Goal: Task Accomplishment & Management: Use online tool/utility

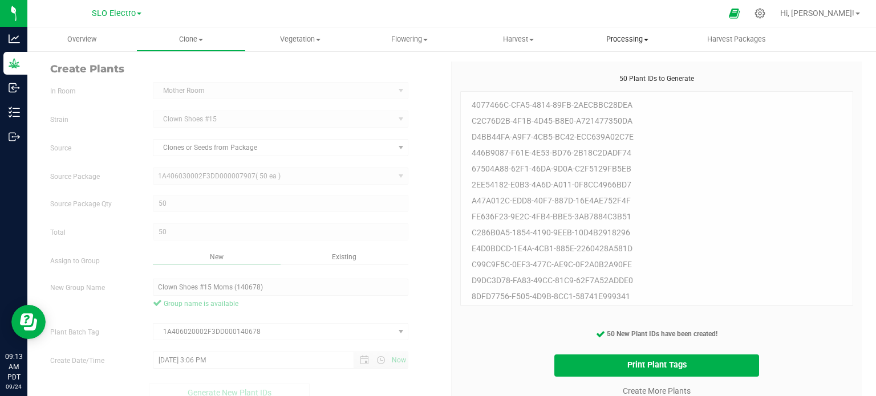
click at [629, 38] on span "Processing" at bounding box center [628, 39] width 108 height 10
click at [502, 47] on uib-tab-heading "Harvest Harvests Harvested plants" at bounding box center [518, 39] width 108 height 23
click at [498, 63] on li "Harvests" at bounding box center [518, 69] width 109 height 14
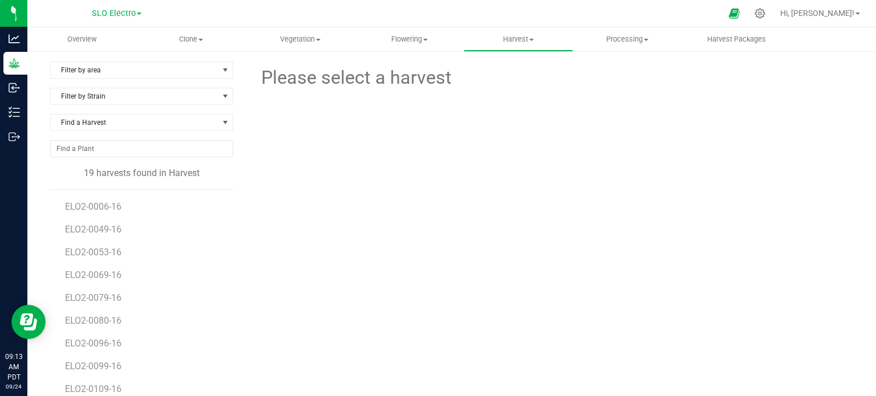
scroll to position [114, 0]
click at [590, 30] on uib-tab-heading "Processing Create package Processing harvests Processing plants Completed harve…" at bounding box center [628, 39] width 108 height 23
click at [622, 86] on span "Processing harvests" at bounding box center [626, 83] width 106 height 10
click at [95, 203] on span "ELO1-0081-16" at bounding box center [94, 205] width 59 height 11
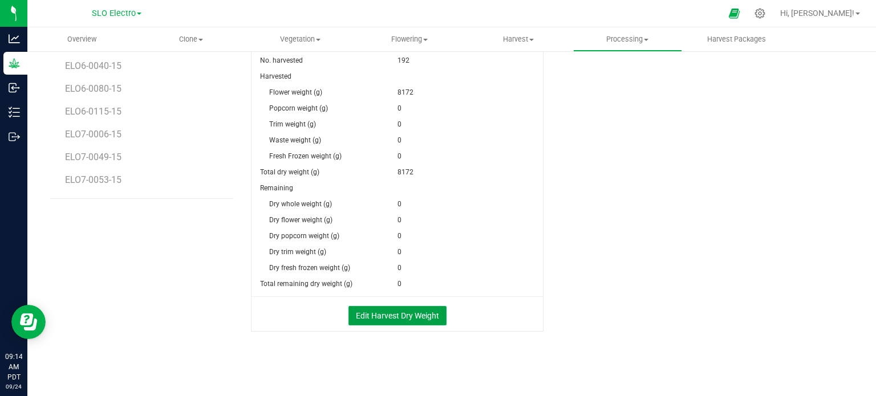
click at [399, 319] on button "Edit Harvest Dry Weight" at bounding box center [398, 315] width 98 height 19
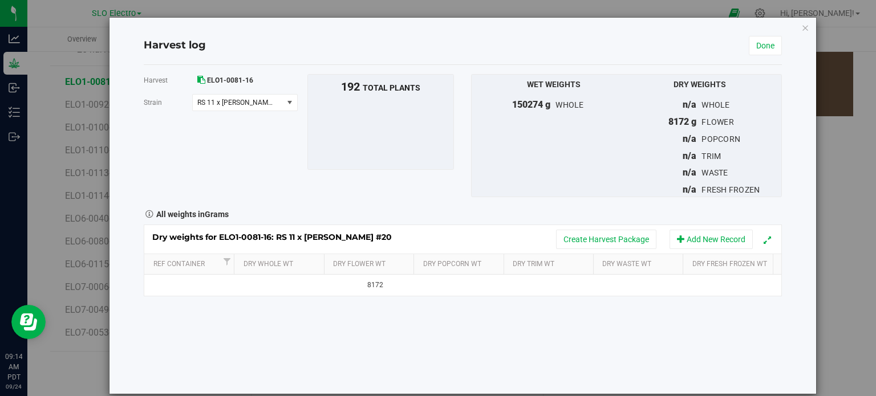
scroll to position [277, 0]
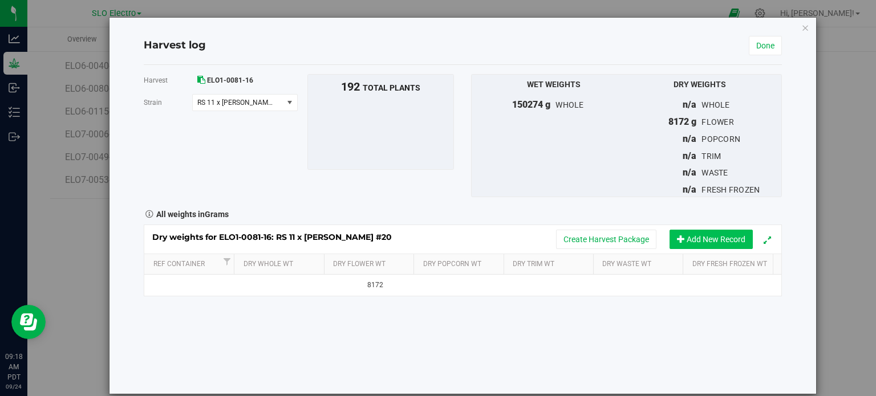
click at [714, 241] on button "Add New Record" at bounding box center [711, 239] width 83 height 19
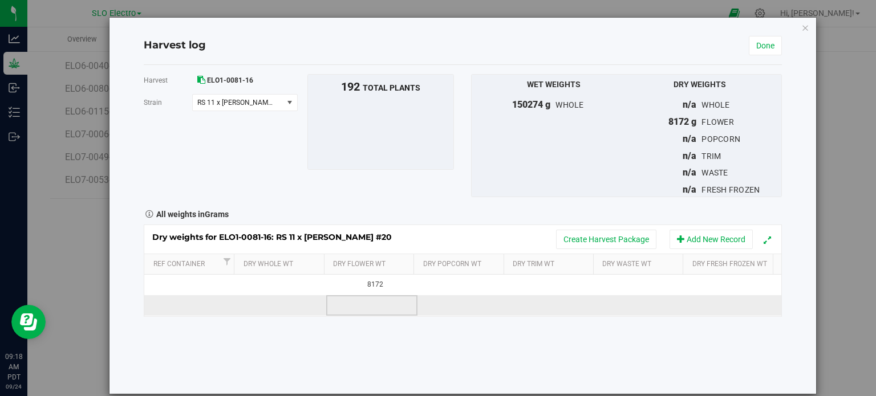
click at [381, 303] on td at bounding box center [371, 306] width 91 height 21
click at [335, 307] on span at bounding box center [374, 305] width 79 height 17
type input "7190"
click at [441, 314] on td at bounding box center [463, 306] width 91 height 21
click at [444, 310] on span at bounding box center [465, 305] width 79 height 17
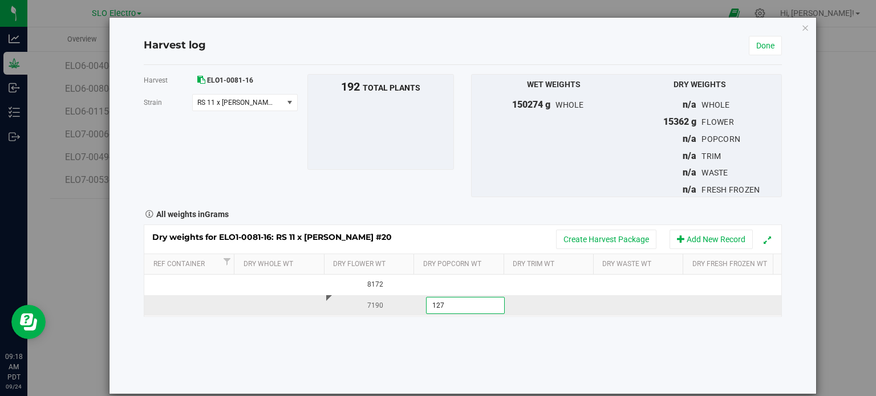
type input "1273"
click at [532, 303] on td at bounding box center [553, 306] width 91 height 21
type input "8980"
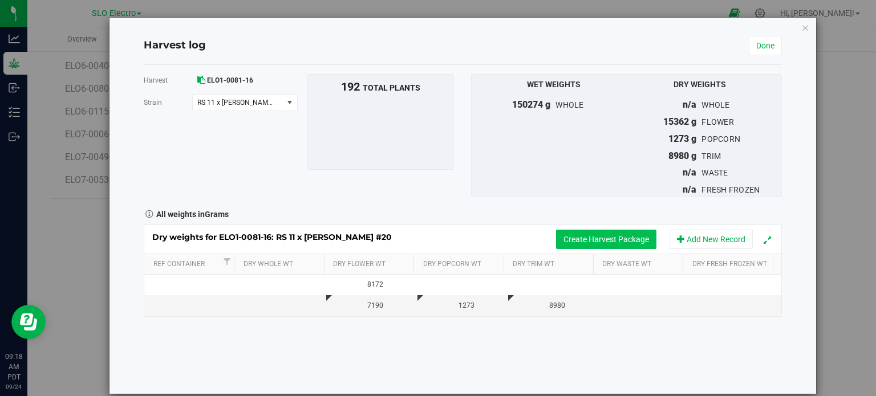
click at [575, 244] on button "Create Harvest Package" at bounding box center [606, 239] width 100 height 19
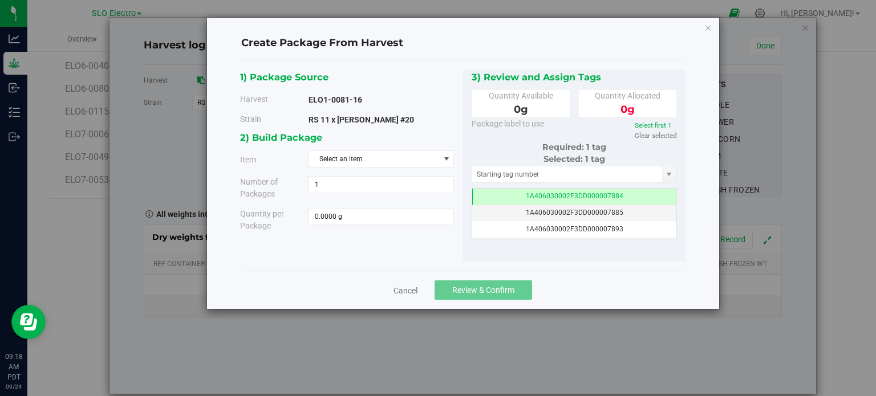
click at [395, 144] on div "2) Build Package" at bounding box center [347, 137] width 214 height 15
click at [390, 157] on span "Select an item" at bounding box center [374, 159] width 130 height 16
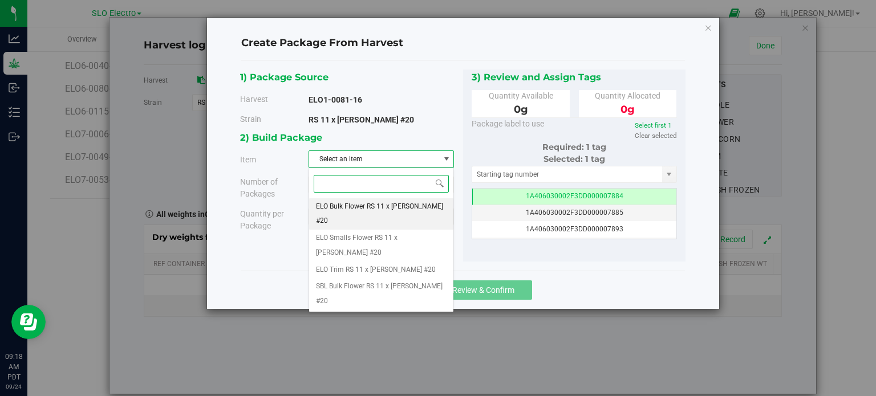
click at [390, 204] on span "ELO Bulk Flower RS 11 x [PERSON_NAME] #20" at bounding box center [381, 214] width 131 height 29
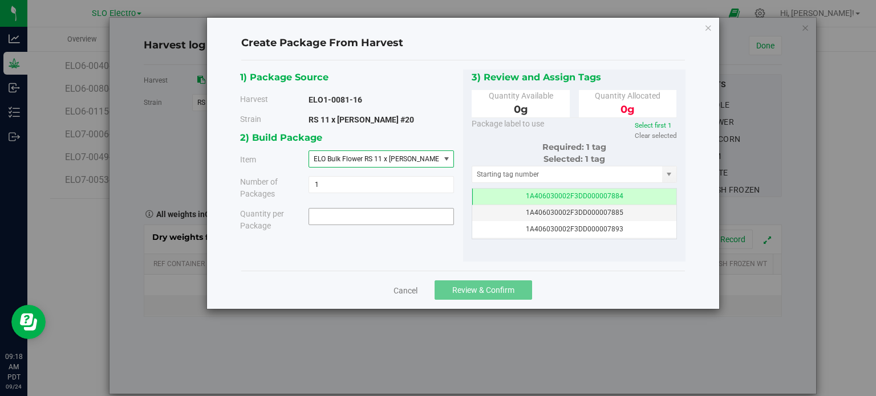
click at [382, 223] on span at bounding box center [381, 216] width 145 height 17
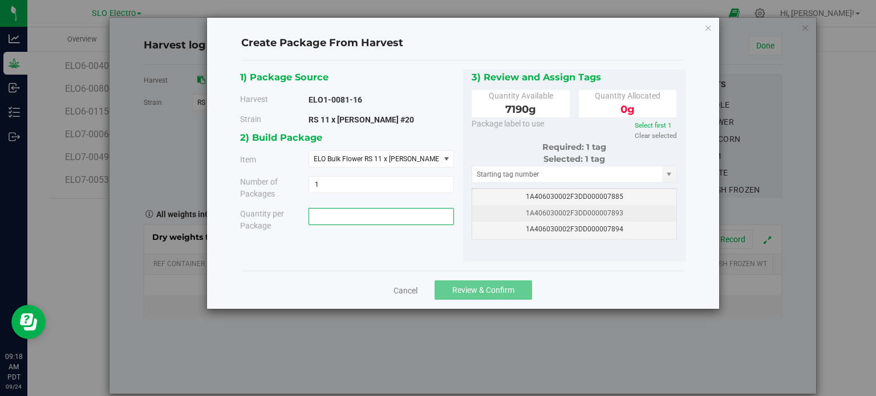
scroll to position [0, 0]
type input "0.0000 g"
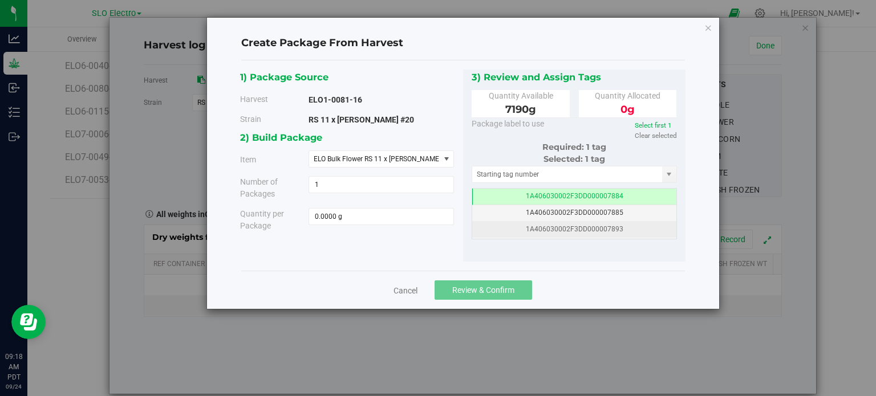
click at [612, 230] on span "1A406030002F3DD000007893" at bounding box center [575, 229] width 98 height 8
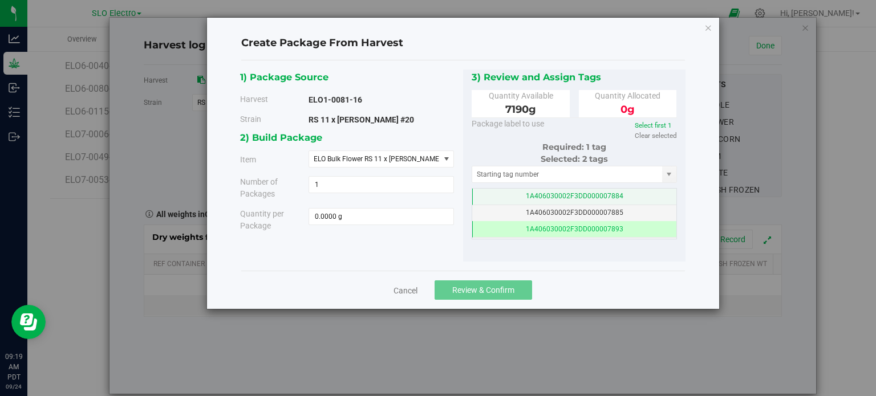
click at [608, 199] on span "1A406030002F3DD000007884" at bounding box center [575, 196] width 98 height 8
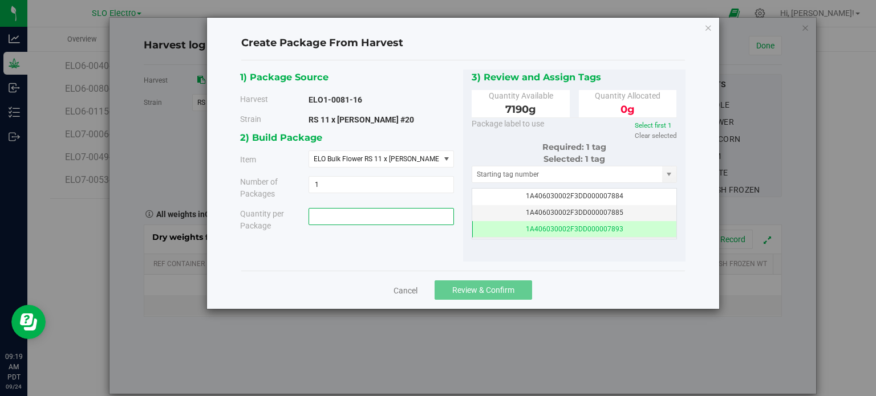
click at [369, 223] on span at bounding box center [381, 216] width 145 height 17
type input "7190"
type input "7190.0000 g"
click at [632, 293] on div "Cancel Review & Confirm" at bounding box center [463, 290] width 444 height 38
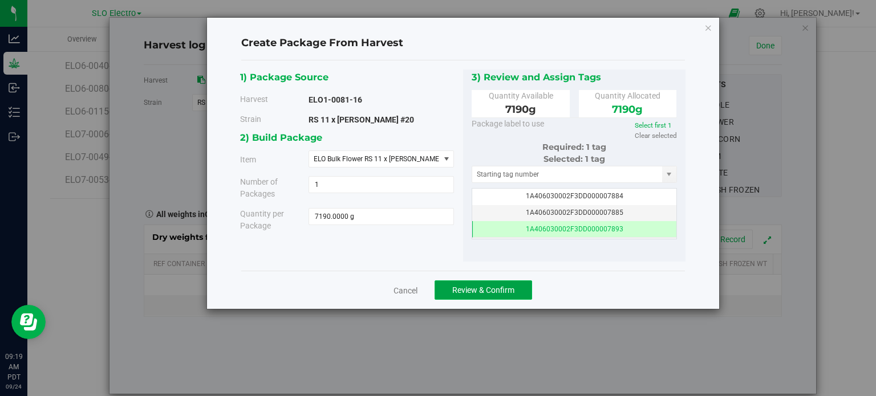
click at [513, 290] on span "Review & Confirm" at bounding box center [483, 290] width 62 height 9
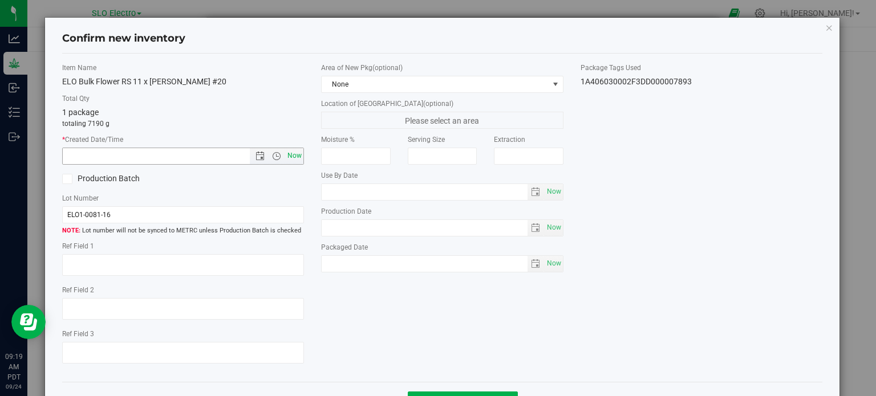
click at [289, 155] on span "Now" at bounding box center [294, 156] width 19 height 17
type input "[DATE] 9:19 AM"
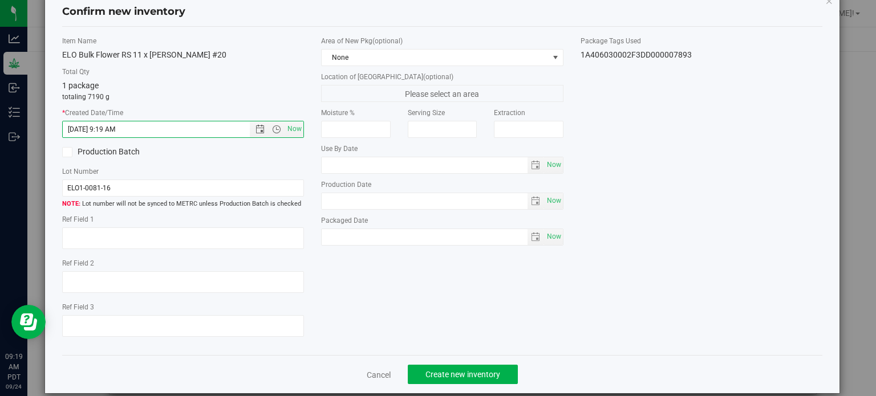
scroll to position [41, 0]
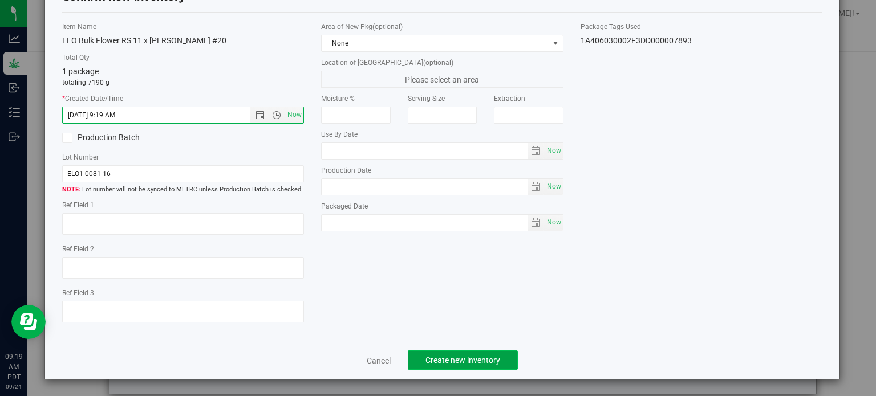
click at [456, 367] on button "Create new inventory" at bounding box center [463, 360] width 110 height 19
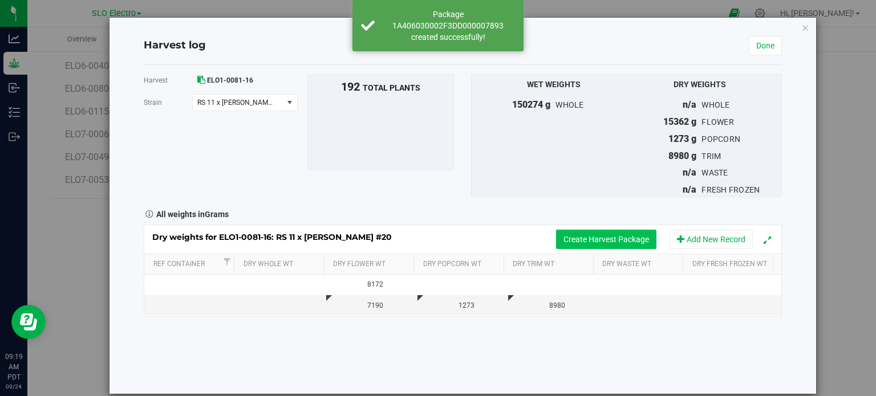
click at [566, 242] on button "Create Harvest Package" at bounding box center [606, 239] width 100 height 19
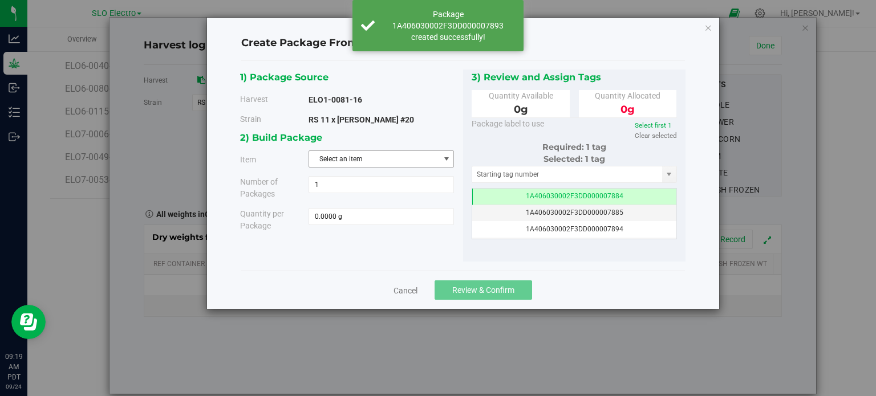
click at [370, 149] on div "2) Build Package Item Select an item ELO Bulk Flower RS 11 x [PERSON_NAME] #20 …" at bounding box center [351, 185] width 223 height 110
click at [372, 153] on span "Select an item" at bounding box center [374, 159] width 130 height 16
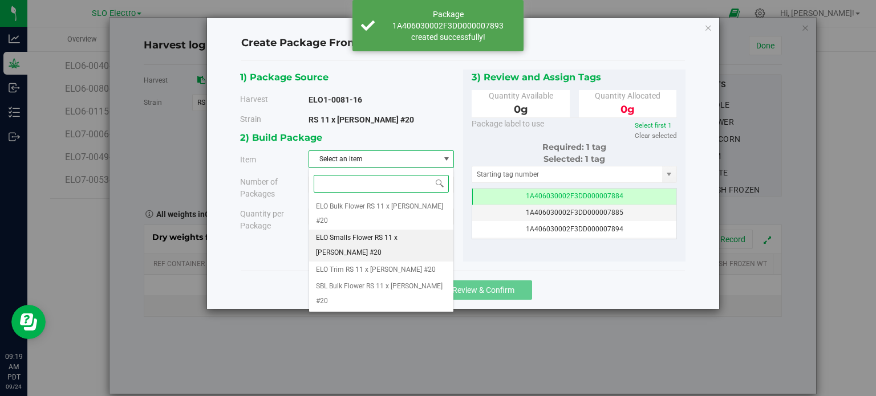
click at [403, 231] on span "ELO Smalls Flower RS 11 x [PERSON_NAME] #20" at bounding box center [381, 245] width 131 height 29
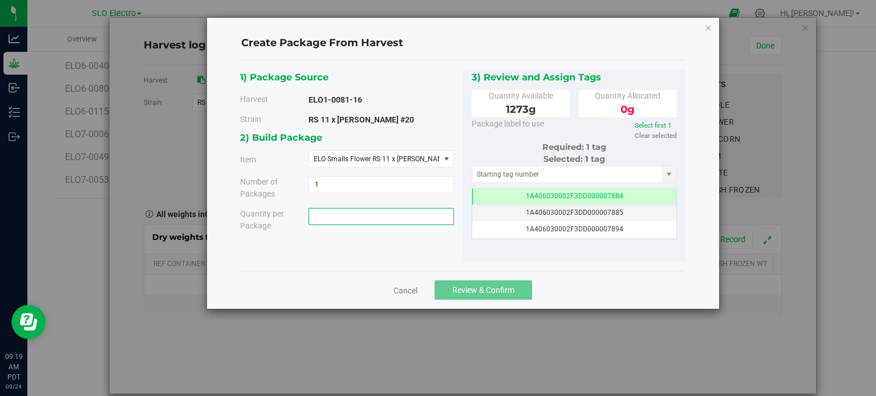
click at [369, 214] on span at bounding box center [381, 216] width 145 height 17
type input "1273"
type input "1273.0000 g"
click at [654, 291] on div "Cancel Review & Confirm" at bounding box center [463, 290] width 444 height 38
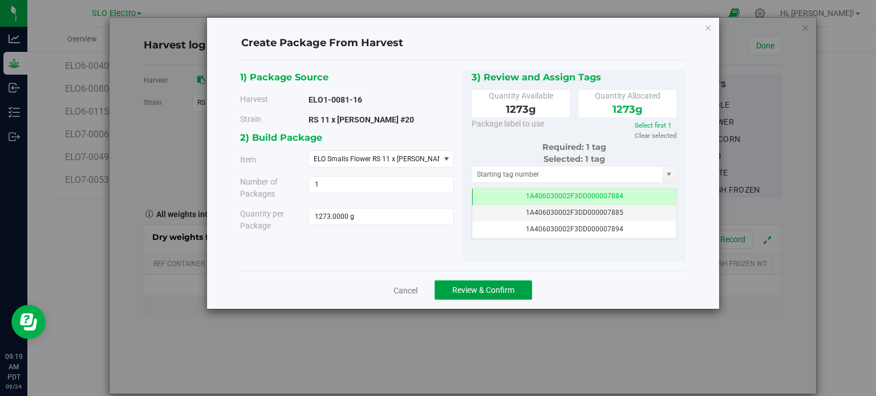
click at [493, 292] on span "Review & Confirm" at bounding box center [483, 290] width 62 height 9
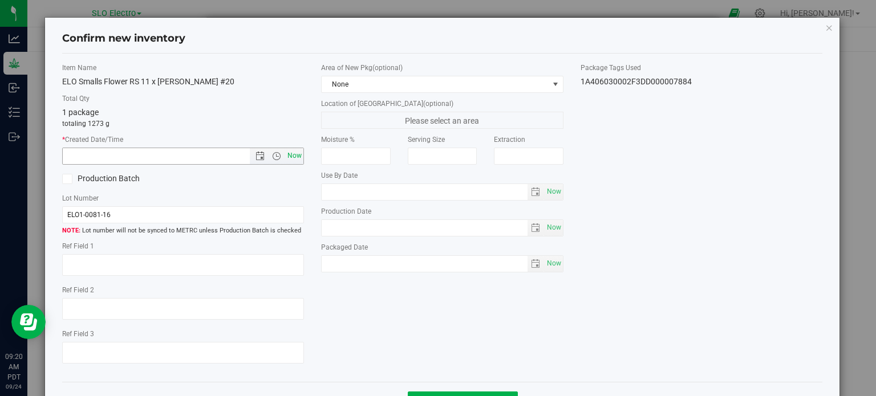
click at [297, 153] on span "Now" at bounding box center [294, 156] width 19 height 17
type input "[DATE] 9:20 AM"
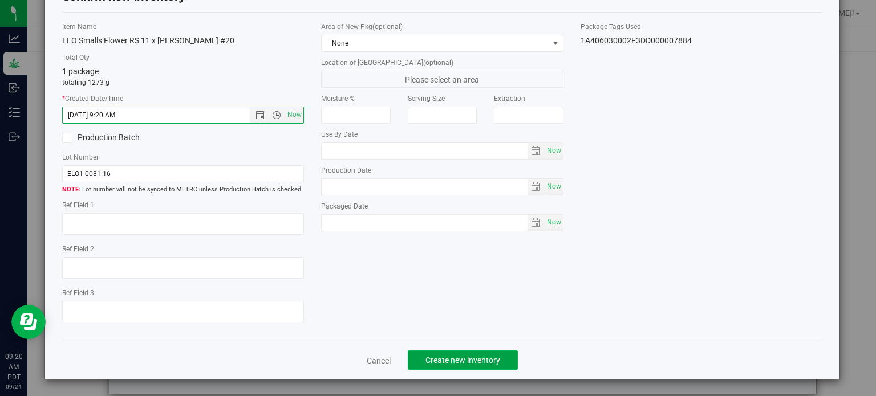
click at [454, 357] on span "Create new inventory" at bounding box center [463, 360] width 75 height 9
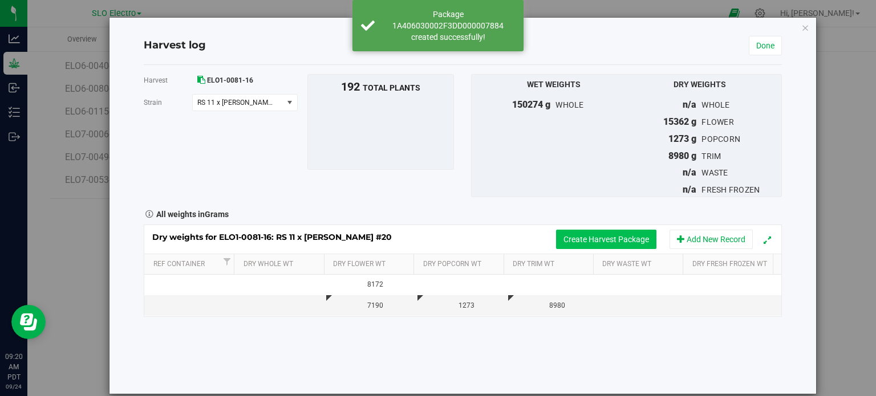
click at [577, 242] on button "Create Harvest Package" at bounding box center [606, 239] width 100 height 19
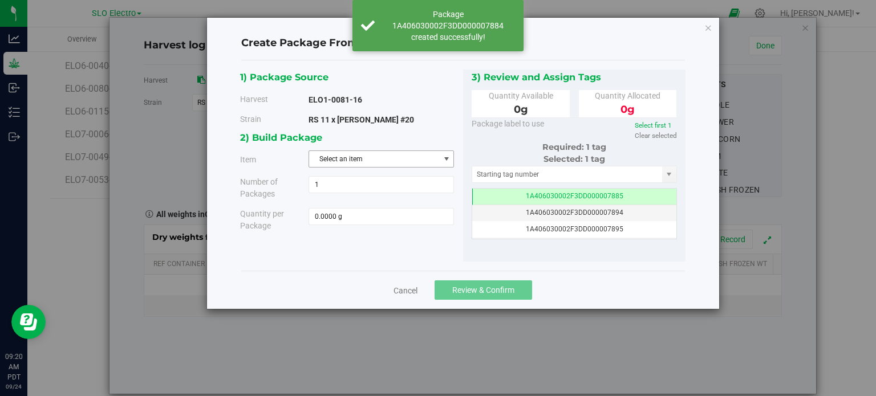
click at [367, 157] on span "Select an item" at bounding box center [374, 159] width 130 height 16
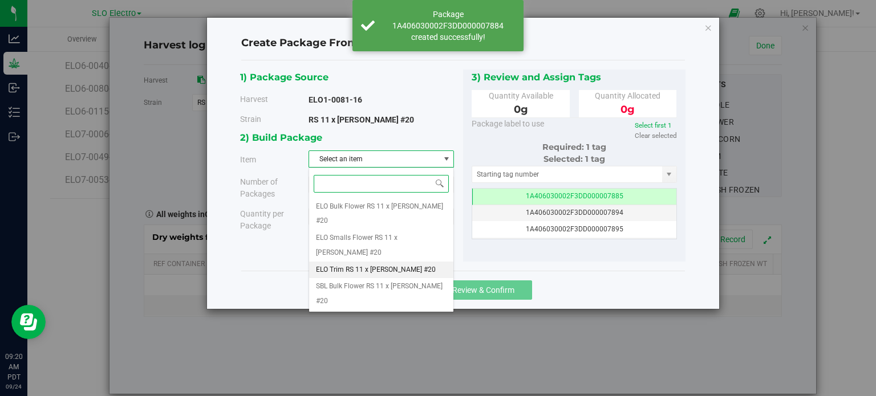
click at [392, 263] on span "ELO Trim RS 11 x [PERSON_NAME] #20" at bounding box center [376, 270] width 120 height 15
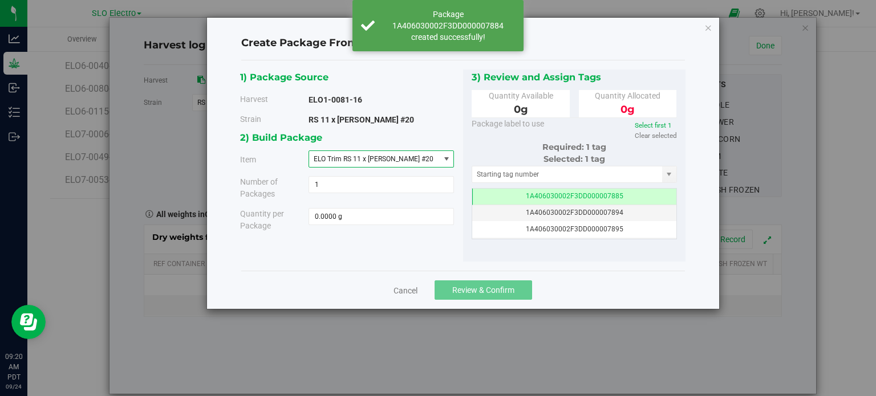
click at [388, 227] on div "Quantity per Package 0.0000 g 0" at bounding box center [348, 220] width 232 height 24
click at [391, 220] on span at bounding box center [381, 216] width 145 height 17
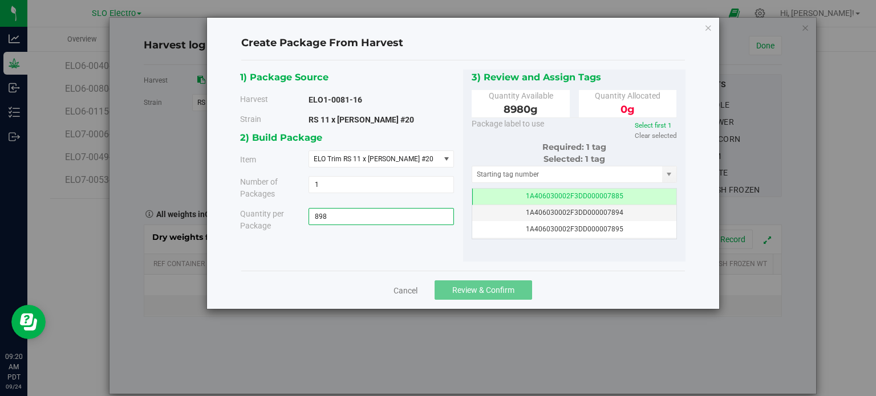
type input "8980"
type input "8980.0000 g"
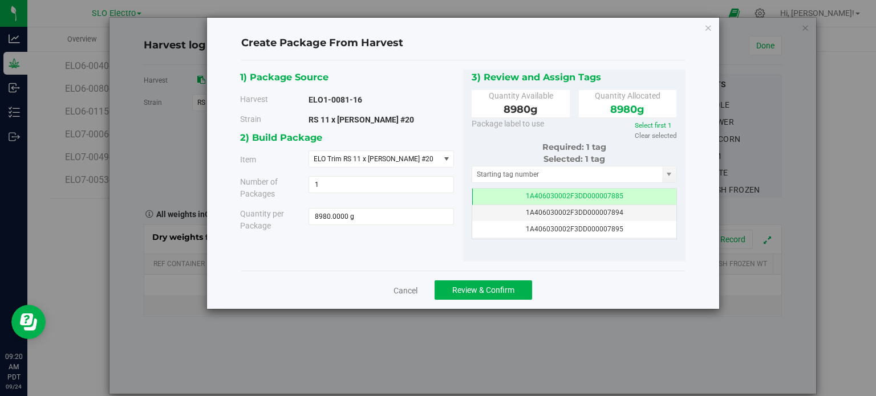
click at [616, 276] on div "Cancel Review & Confirm" at bounding box center [463, 290] width 444 height 38
click at [493, 287] on span "Review & Confirm" at bounding box center [483, 290] width 62 height 9
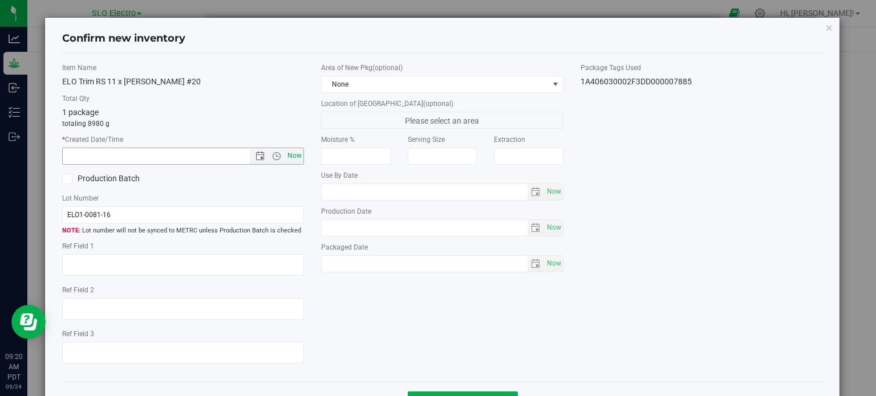
click at [295, 155] on span "Now" at bounding box center [294, 156] width 19 height 17
type input "[DATE] 9:20 AM"
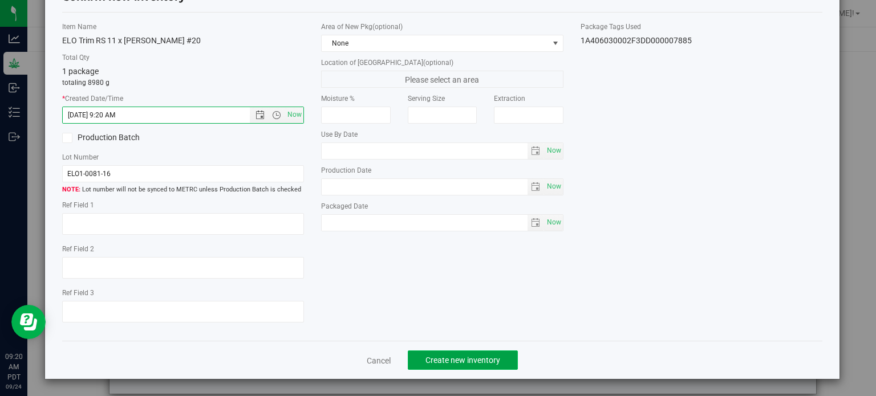
click at [449, 351] on button "Create new inventory" at bounding box center [463, 360] width 110 height 19
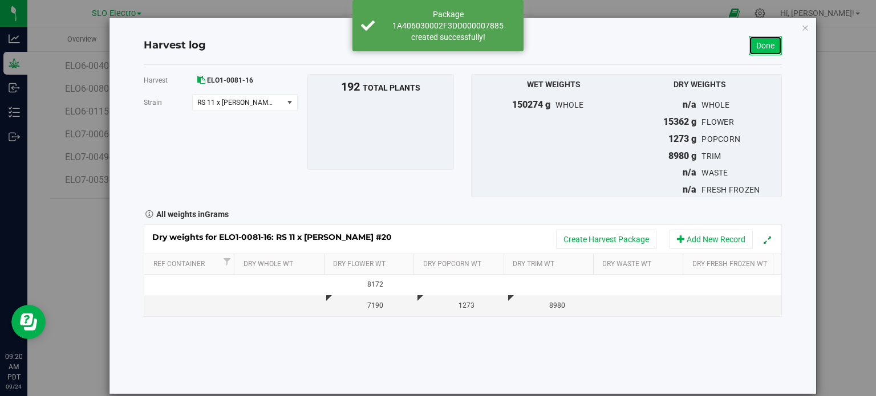
click at [758, 48] on link "Done" at bounding box center [765, 45] width 33 height 19
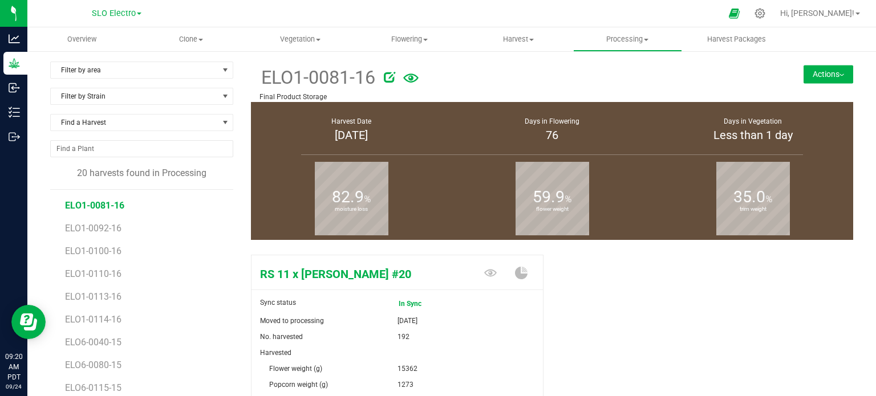
click at [821, 66] on button "Actions" at bounding box center [829, 74] width 50 height 18
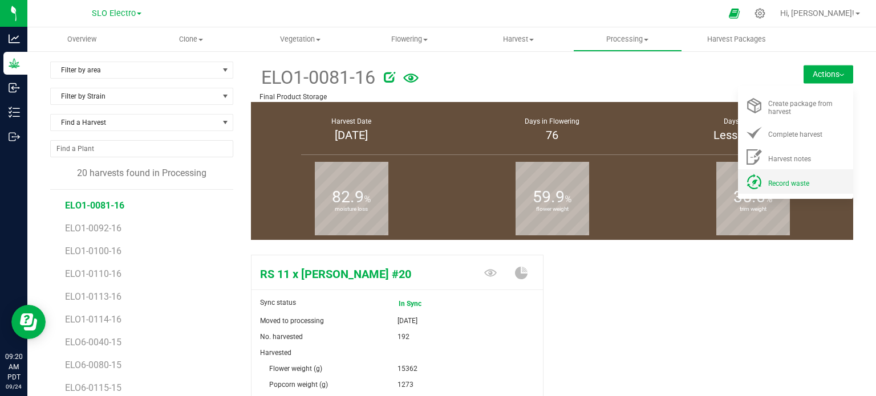
click at [792, 189] on li "Record waste" at bounding box center [795, 181] width 115 height 25
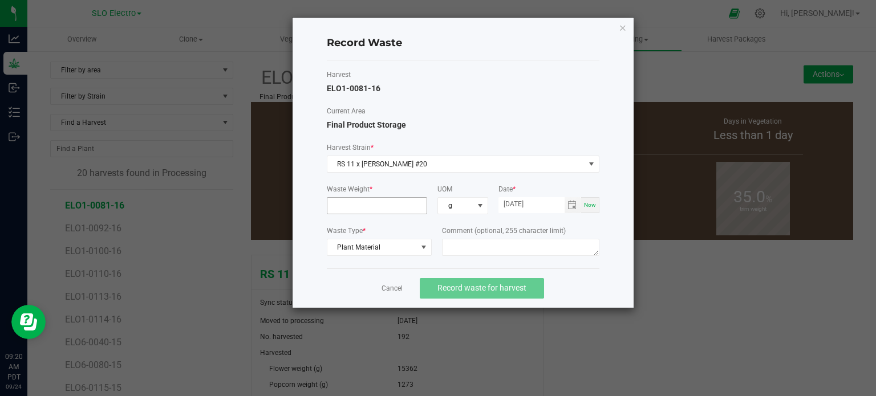
click at [378, 212] on input at bounding box center [377, 206] width 100 height 16
type input "4845.0000 g"
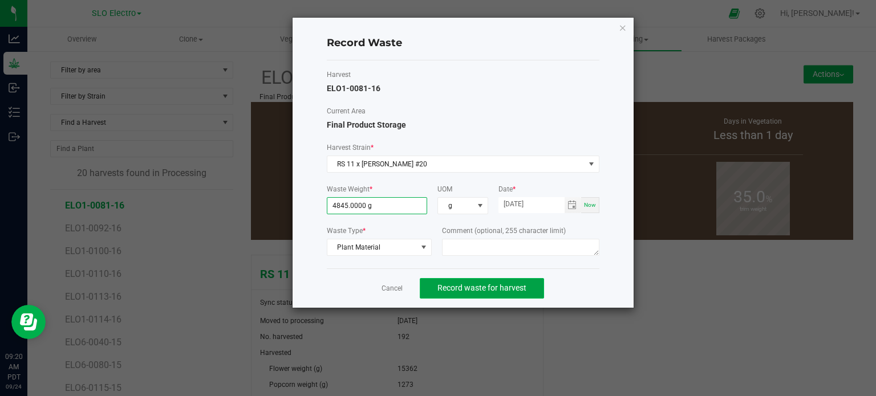
click at [517, 294] on button "Record waste for harvest" at bounding box center [482, 288] width 124 height 21
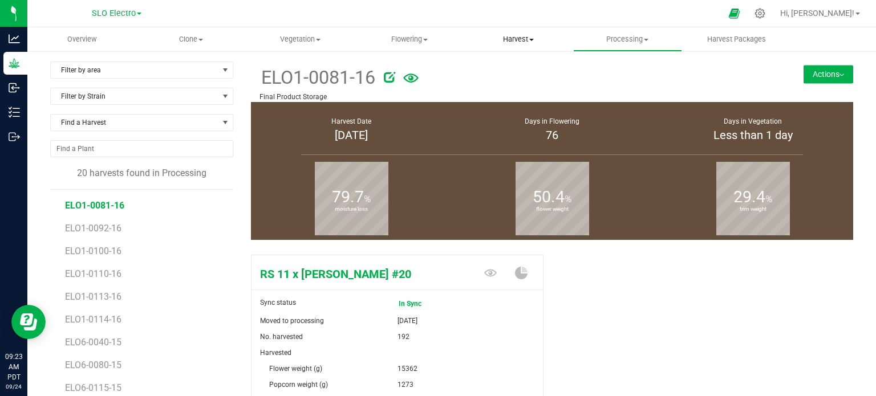
click at [496, 36] on span "Harvest" at bounding box center [518, 39] width 108 height 10
click at [509, 64] on span "Harvests" at bounding box center [495, 69] width 63 height 10
click at [518, 43] on span "Harvest" at bounding box center [518, 39] width 108 height 10
click at [516, 71] on span "Harvests" at bounding box center [495, 69] width 63 height 10
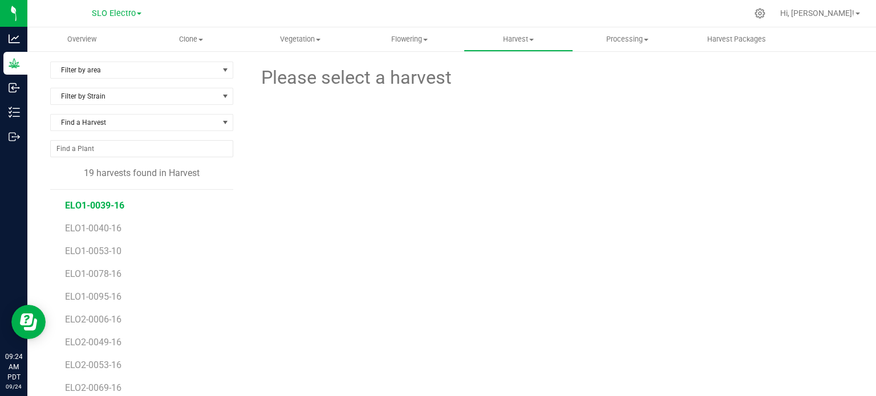
click at [112, 200] on span "ELO1-0039-16" at bounding box center [94, 205] width 59 height 11
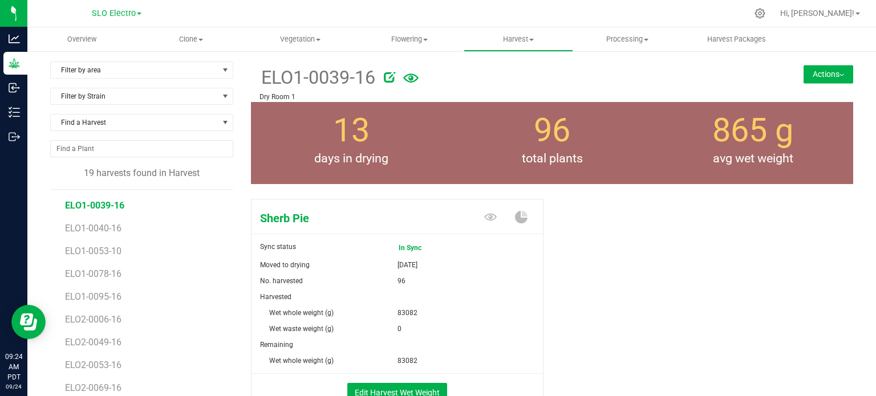
click at [829, 73] on button "Actions" at bounding box center [829, 74] width 50 height 18
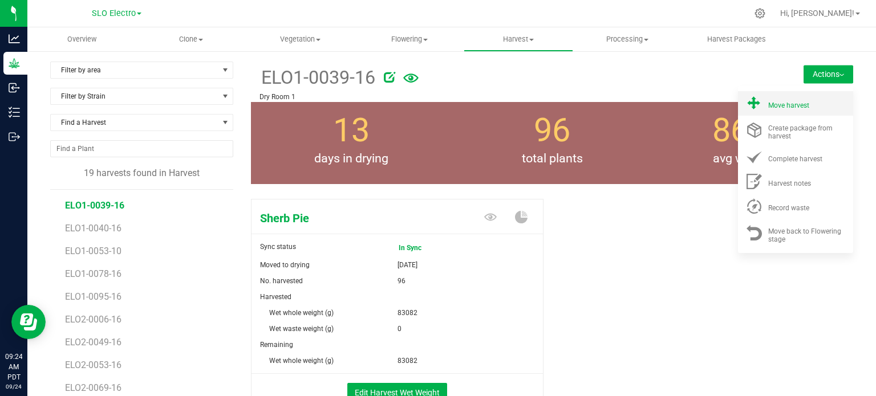
click at [807, 98] on div "Move harvest" at bounding box center [807, 104] width 78 height 12
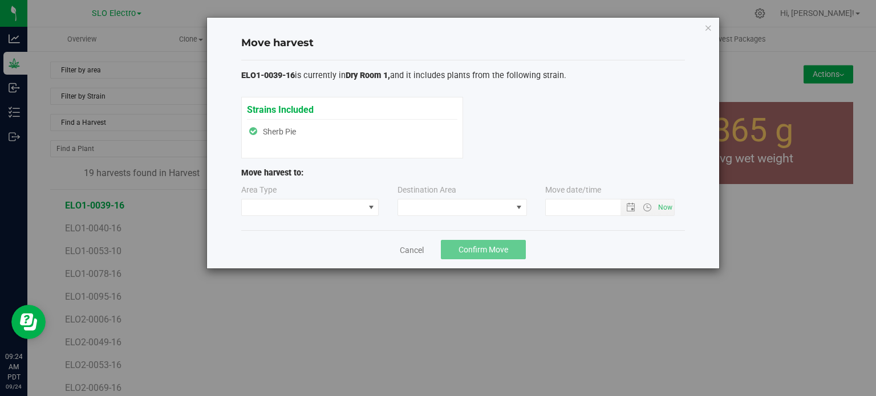
type input "9/24/2025 9:24 AM"
click at [330, 200] on span at bounding box center [303, 208] width 123 height 16
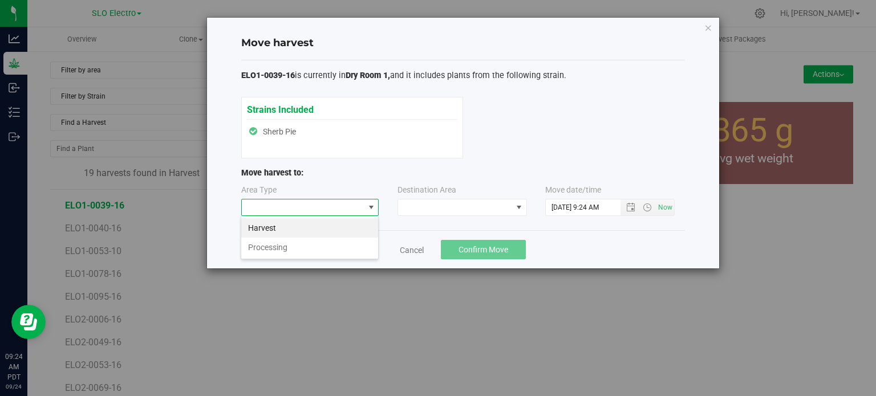
scroll to position [17, 137]
click at [283, 250] on li "Processing" at bounding box center [309, 247] width 137 height 19
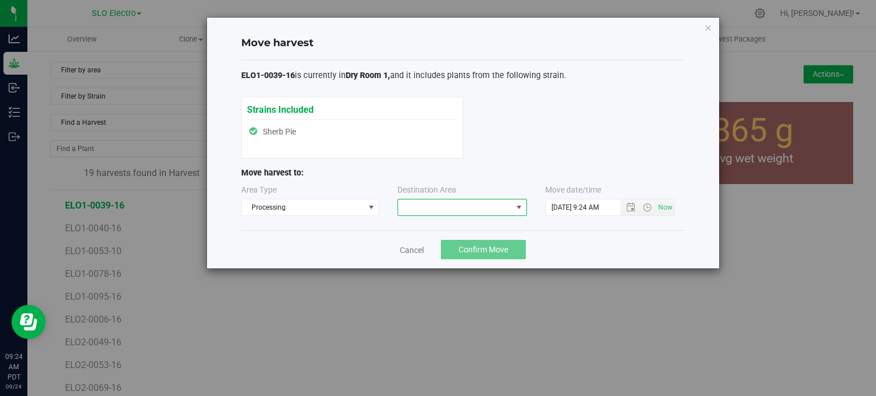
click at [461, 201] on span at bounding box center [455, 208] width 114 height 16
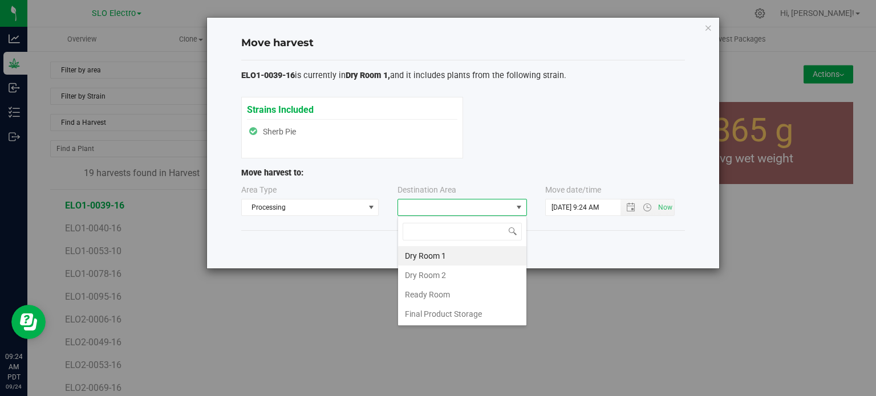
scroll to position [17, 129]
click at [443, 313] on li "Final Product Storage" at bounding box center [462, 314] width 128 height 19
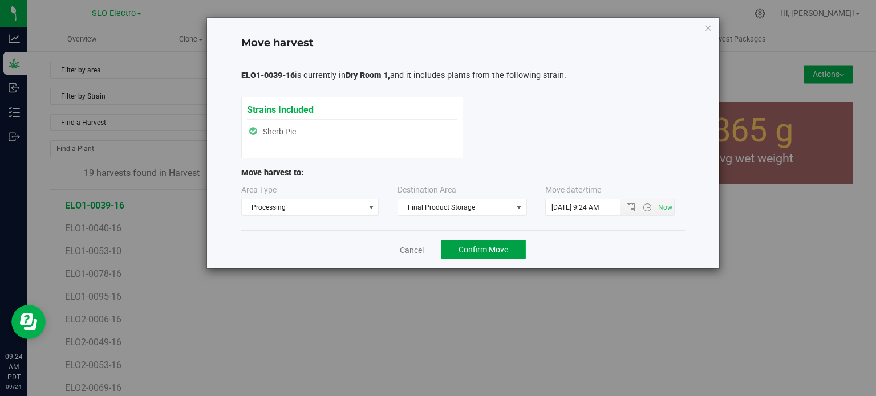
click at [472, 245] on span "Confirm Move" at bounding box center [484, 249] width 50 height 9
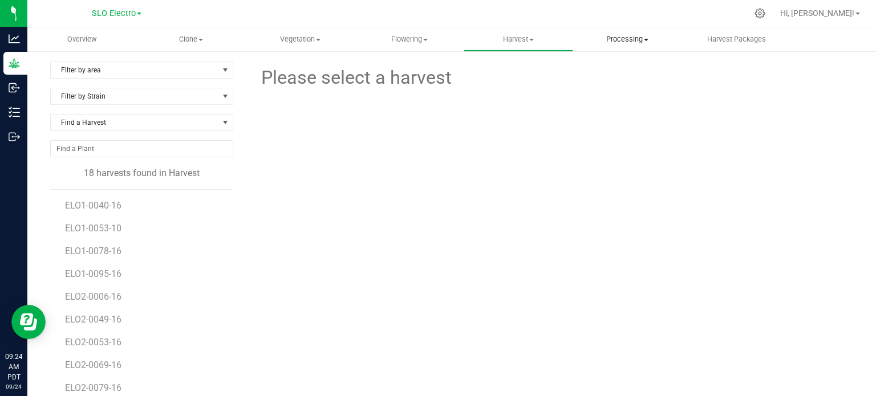
click at [615, 43] on span "Processing" at bounding box center [628, 39] width 108 height 10
click at [622, 79] on span "Processing harvests" at bounding box center [626, 83] width 106 height 10
click at [103, 208] on span "ELO1-0039-16" at bounding box center [94, 205] width 59 height 11
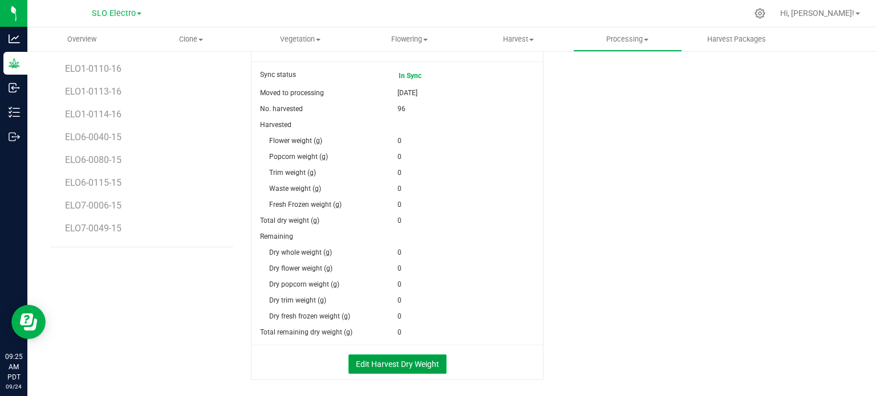
click at [406, 359] on button "Edit Harvest Dry Weight" at bounding box center [398, 364] width 98 height 19
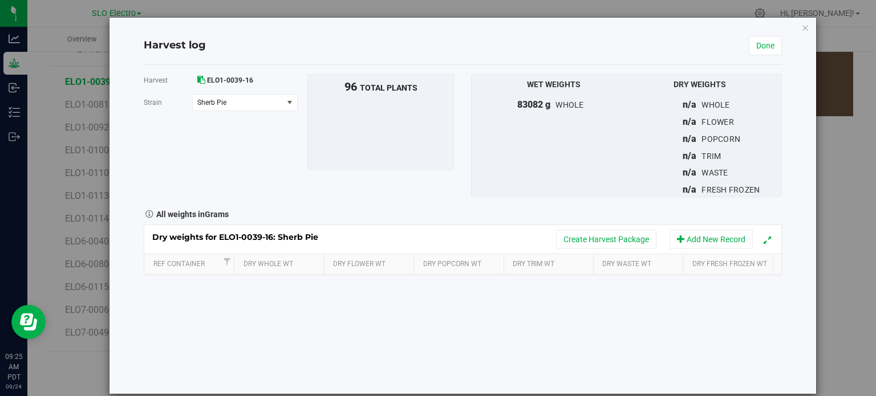
scroll to position [228, 0]
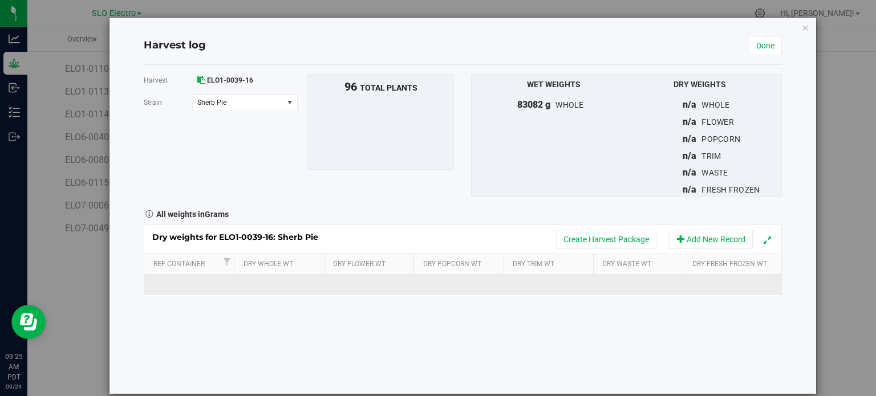
click at [361, 278] on td at bounding box center [371, 285] width 91 height 21
click at [366, 277] on span at bounding box center [374, 285] width 79 height 17
type input "9471"
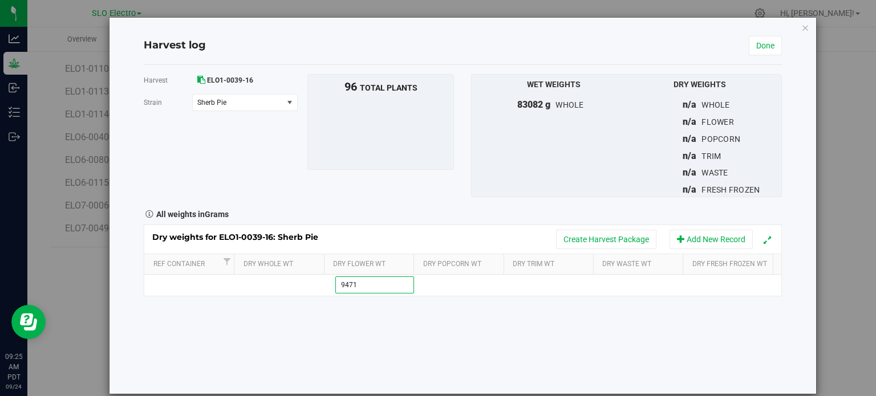
type input "9471.0000 g"
click at [448, 310] on div "Harvest ELO1-0039-16 Strain Sherb Pie Select strain Sherb Pie To bulk upload tr…" at bounding box center [463, 229] width 638 height 329
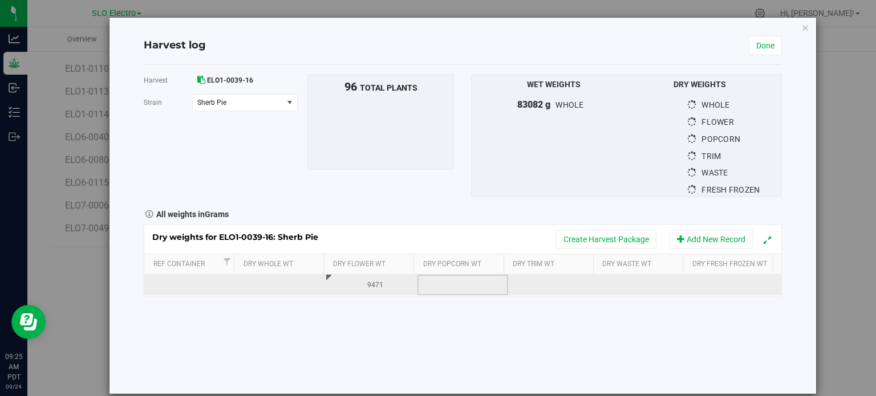
click at [454, 283] on td at bounding box center [463, 285] width 91 height 21
click at [453, 282] on span at bounding box center [465, 285] width 79 height 17
type input "399"
click at [544, 277] on span at bounding box center [556, 285] width 79 height 17
type input "3384"
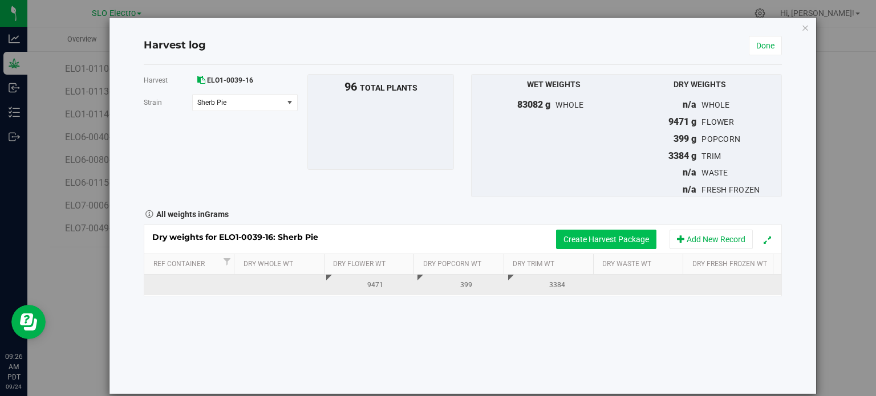
click at [618, 240] on button "Create Harvest Package" at bounding box center [606, 239] width 100 height 19
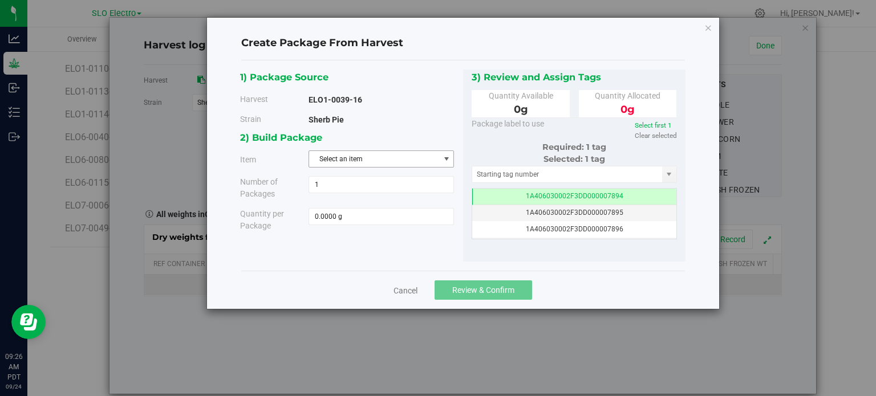
click at [411, 164] on span "Select an item" at bounding box center [374, 159] width 130 height 16
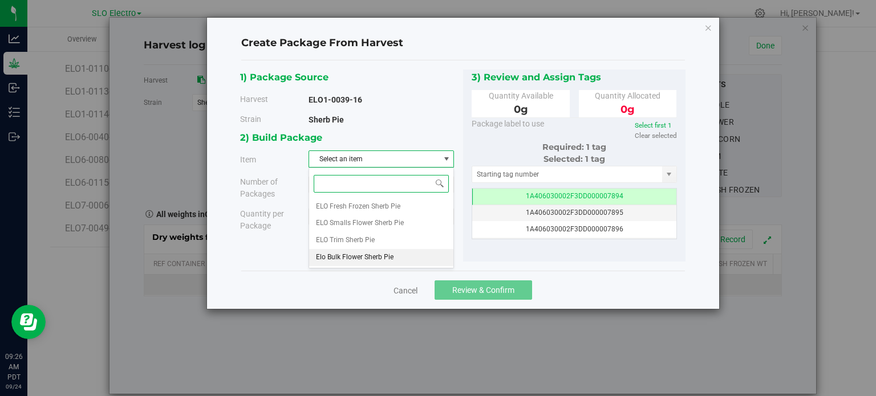
click at [370, 257] on span "Elo Bulk Flower Sherb Pie" at bounding box center [355, 257] width 78 height 15
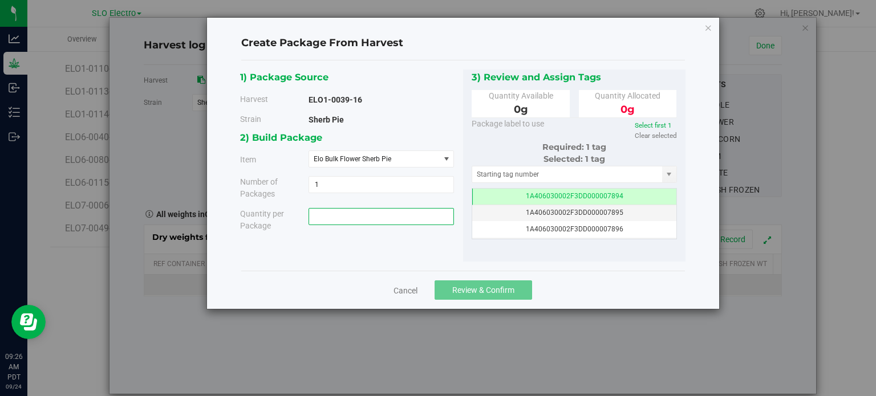
click at [358, 220] on span at bounding box center [381, 216] width 145 height 17
type input "9471"
type input "9471.0000 g"
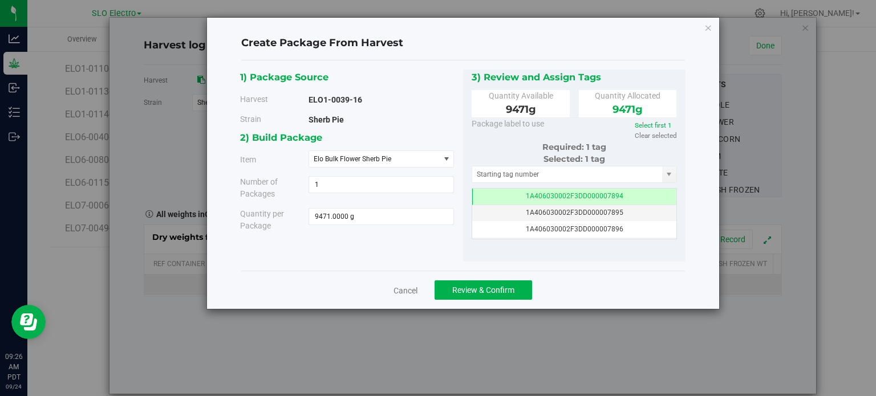
click at [648, 304] on div "Cancel Review & Confirm" at bounding box center [463, 290] width 444 height 38
click at [620, 266] on div "1) Package Source Harvest ELO1-0039-16 Strain Sherb Pie" at bounding box center [463, 165] width 444 height 211
click at [502, 303] on div "Cancel Review & Confirm" at bounding box center [463, 290] width 444 height 38
click at [504, 294] on span "Review & Confirm" at bounding box center [483, 290] width 62 height 9
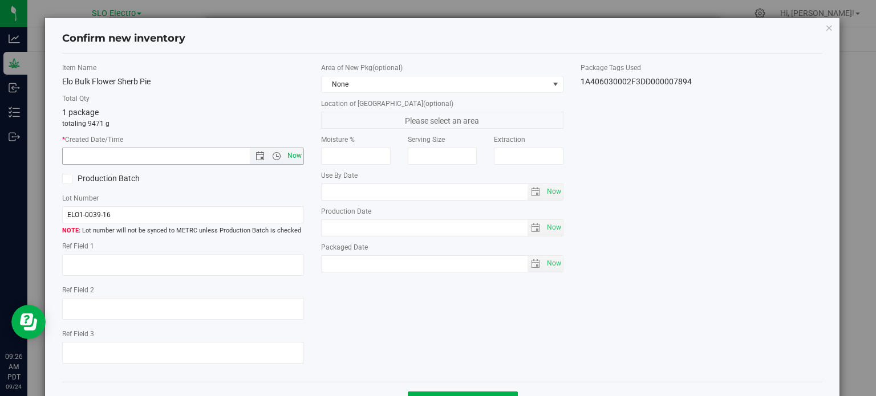
click at [292, 154] on span "Now" at bounding box center [294, 156] width 19 height 17
type input "9/24/2025 9:26 AM"
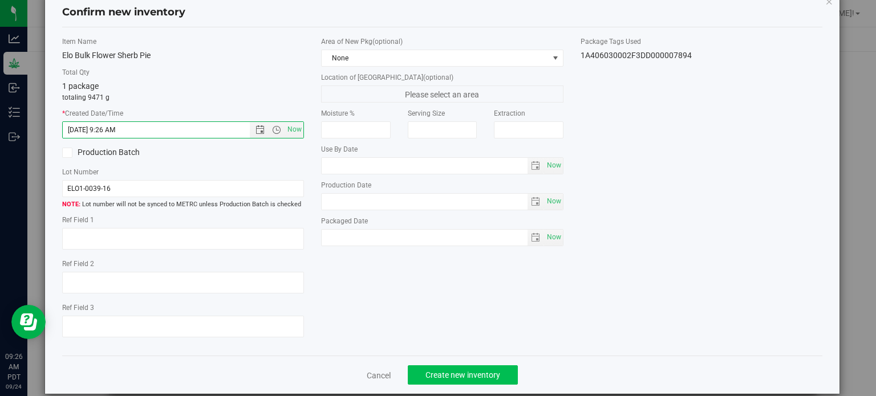
scroll to position [41, 0]
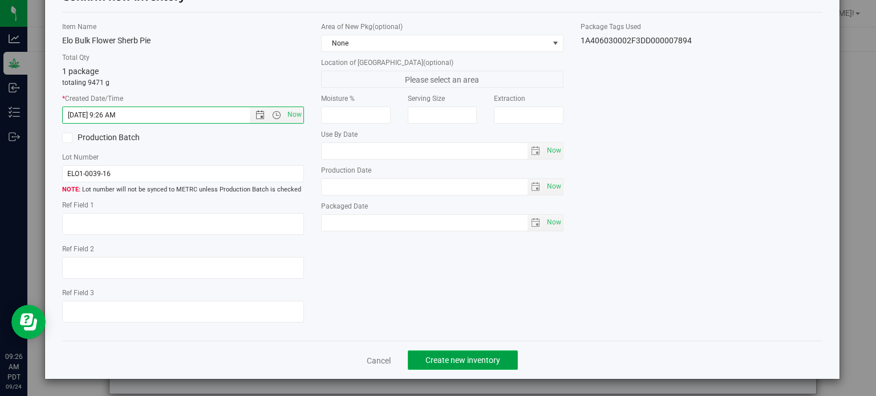
click at [436, 351] on button "Create new inventory" at bounding box center [463, 360] width 110 height 19
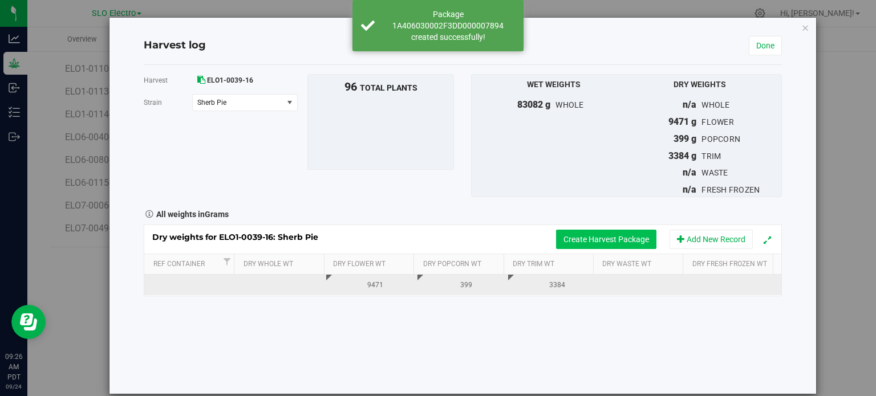
click at [582, 237] on button "Create Harvest Package" at bounding box center [606, 239] width 100 height 19
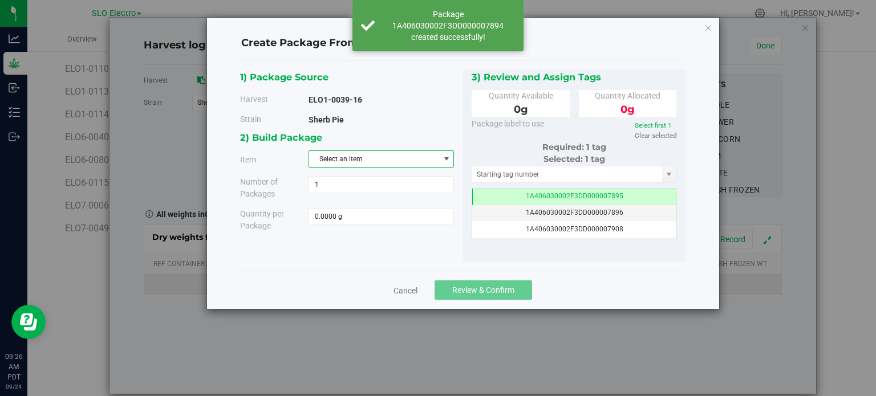
click at [415, 162] on span "Select an item" at bounding box center [374, 159] width 130 height 16
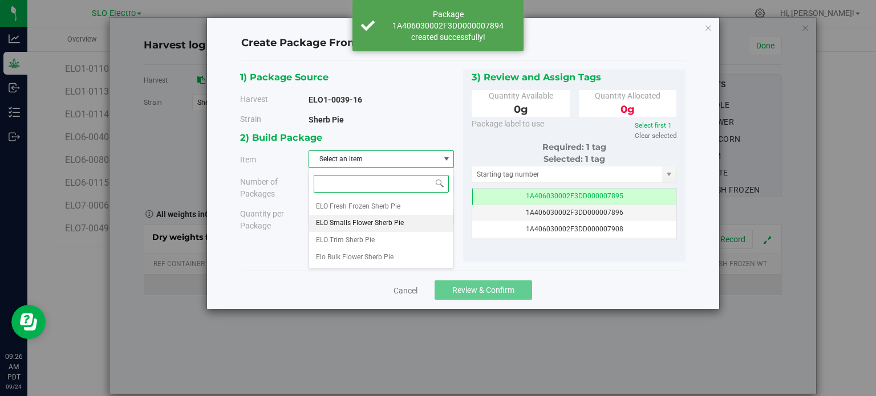
click at [392, 228] on span "ELO Smalls Flower Sherb Pie" at bounding box center [360, 223] width 88 height 15
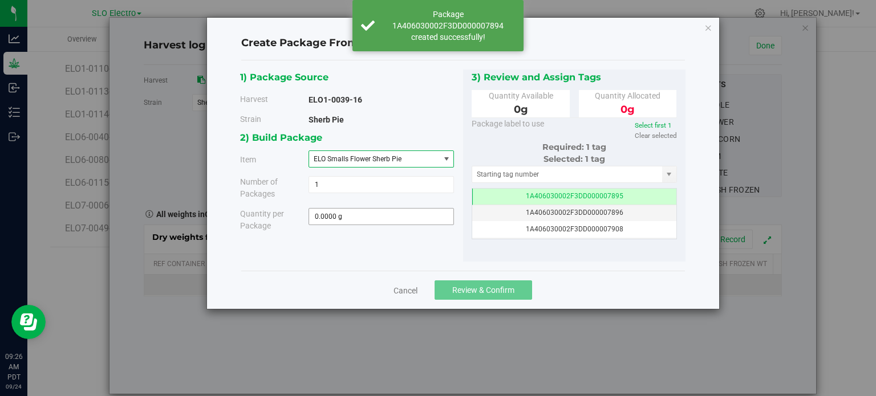
click at [395, 203] on div "2) Build Package Item ELO Smalls Flower Sherb Pie ELO Fresh Frozen Sherb Pie EL…" at bounding box center [351, 185] width 223 height 110
click at [397, 216] on span at bounding box center [381, 216] width 145 height 17
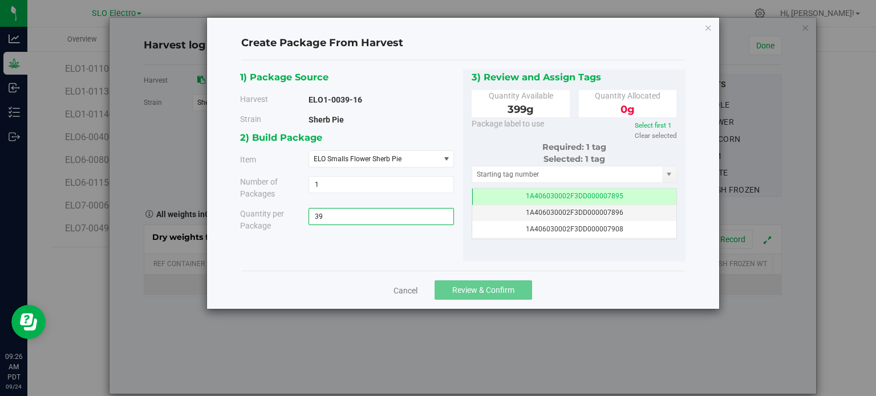
type input "399"
type input "399.0000 g"
click at [605, 294] on div "Cancel Review & Confirm" at bounding box center [463, 290] width 444 height 38
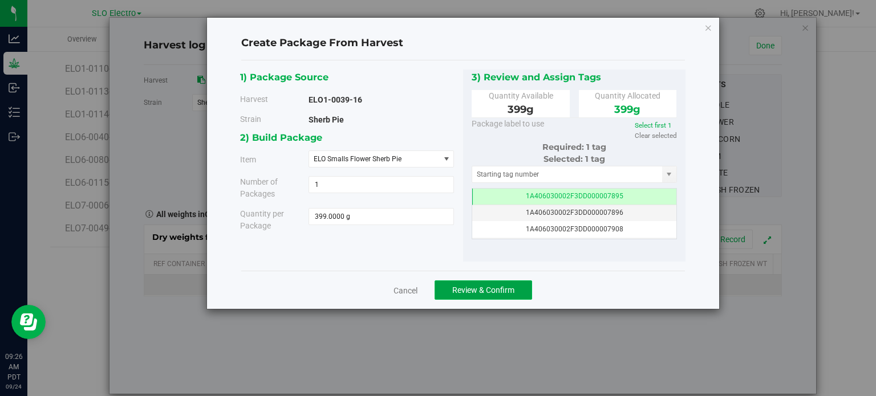
click at [503, 294] on span "Review & Confirm" at bounding box center [483, 290] width 62 height 9
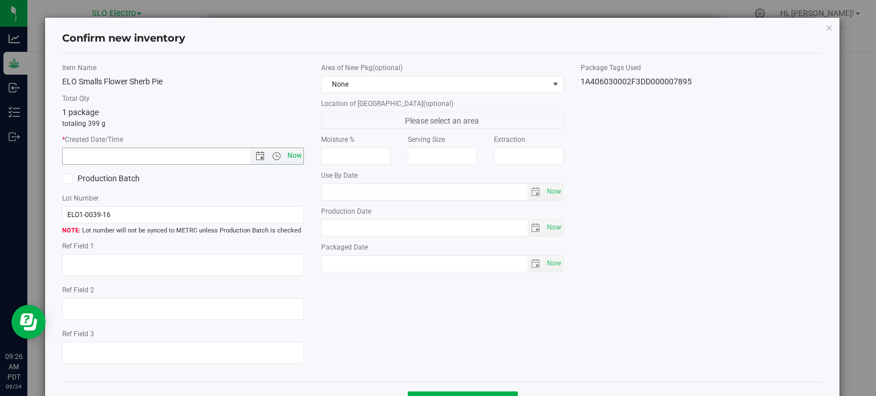
click at [291, 159] on span "Now" at bounding box center [294, 156] width 19 height 17
type input "9/24/2025 9:26 AM"
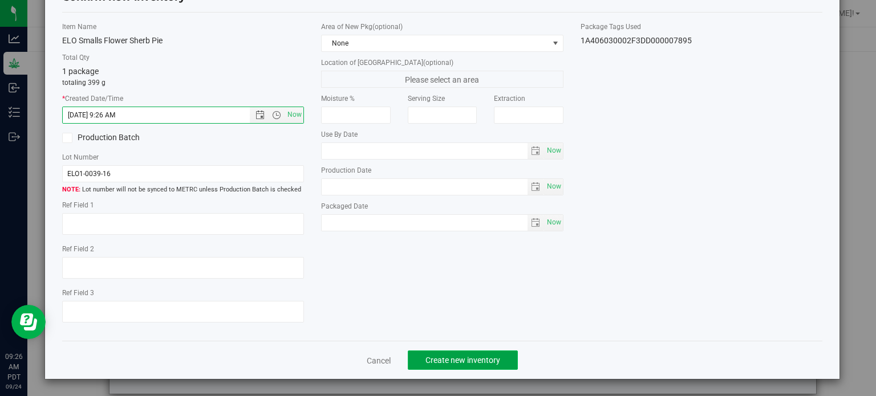
click at [454, 361] on span "Create new inventory" at bounding box center [463, 360] width 75 height 9
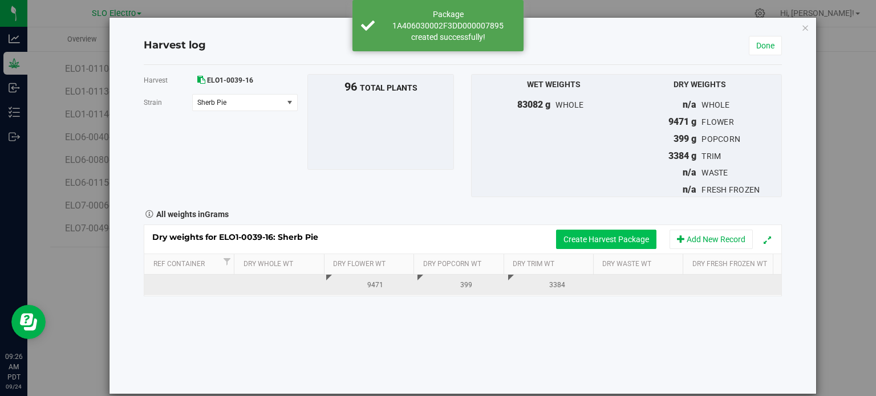
click at [596, 241] on button "Create Harvest Package" at bounding box center [606, 239] width 100 height 19
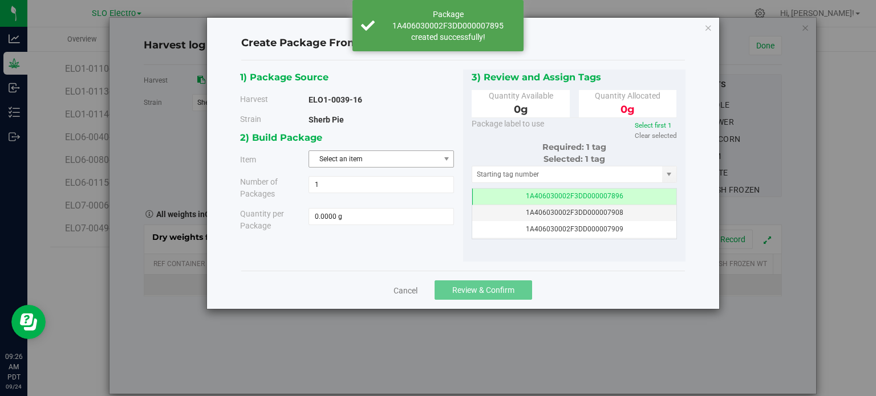
click at [414, 165] on span "Select an item" at bounding box center [374, 159] width 130 height 16
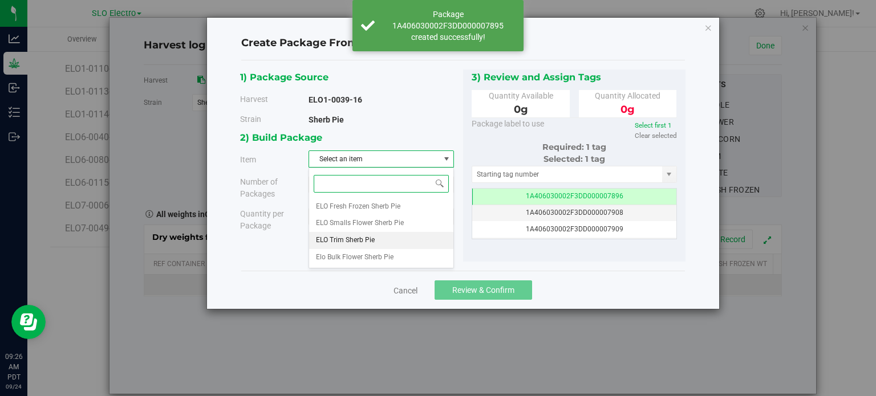
click at [386, 243] on li "ELO Trim Sherb Pie" at bounding box center [381, 240] width 144 height 17
click at [385, 212] on span at bounding box center [381, 216] width 145 height 17
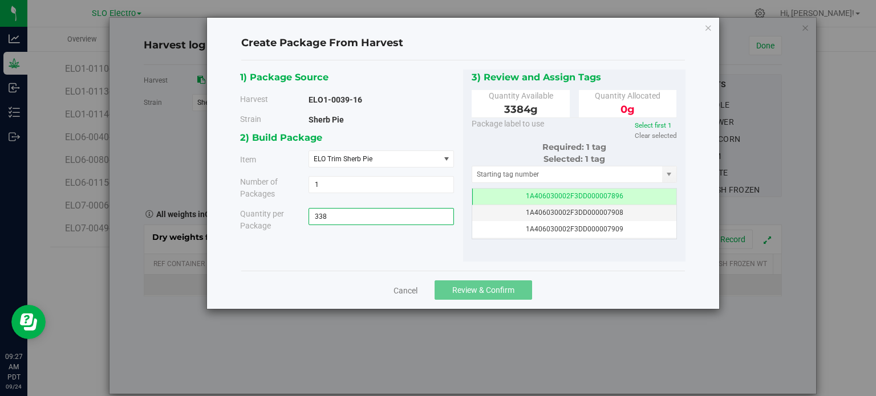
type input "3384"
type input "3384.0000 g"
click at [590, 287] on div "Cancel Review & Confirm" at bounding box center [463, 290] width 444 height 38
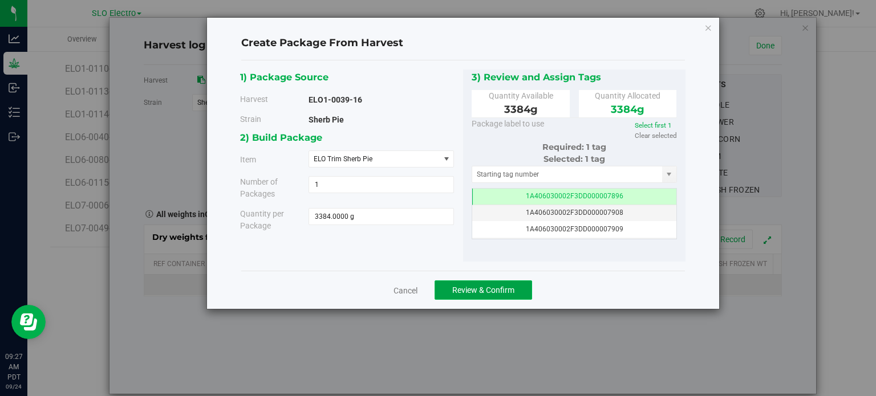
click at [488, 286] on span "Review & Confirm" at bounding box center [483, 290] width 62 height 9
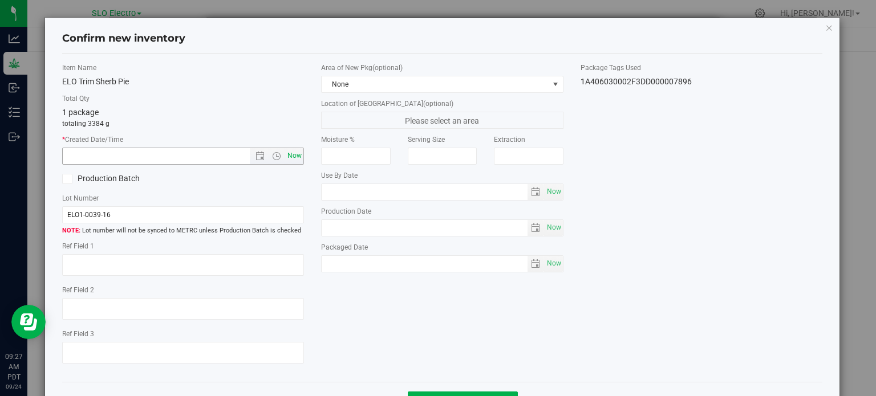
click at [286, 150] on span "Now" at bounding box center [294, 156] width 19 height 17
type input "9/24/2025 9:27 AM"
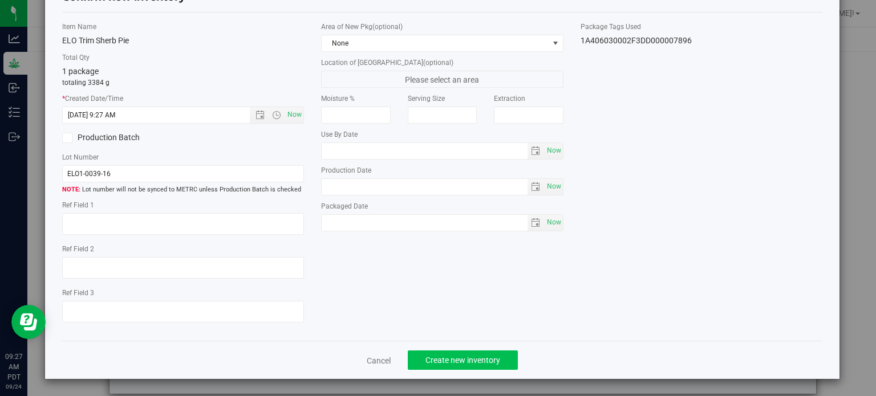
click at [469, 369] on div "Cancel Create new inventory" at bounding box center [442, 360] width 761 height 38
click at [461, 357] on span "Create new inventory" at bounding box center [463, 360] width 75 height 9
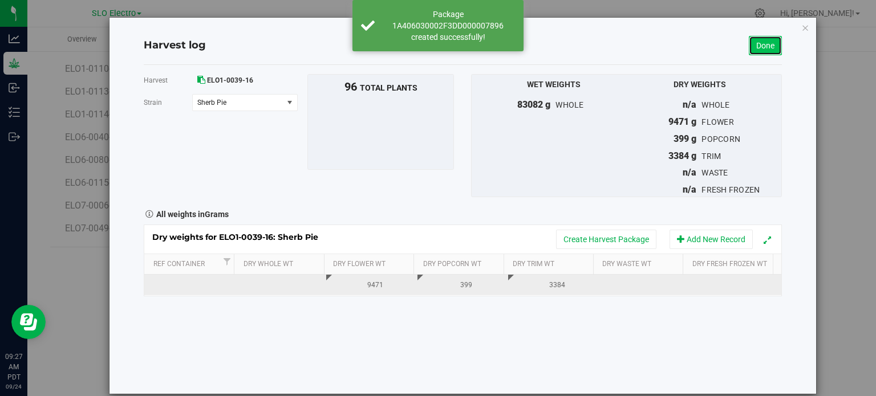
click at [757, 47] on link "Done" at bounding box center [765, 45] width 33 height 19
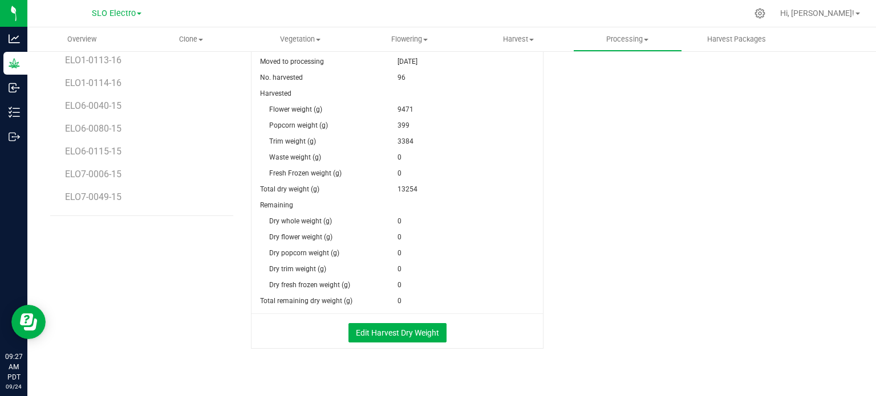
scroll to position [277, 0]
